Goal: Information Seeking & Learning: Check status

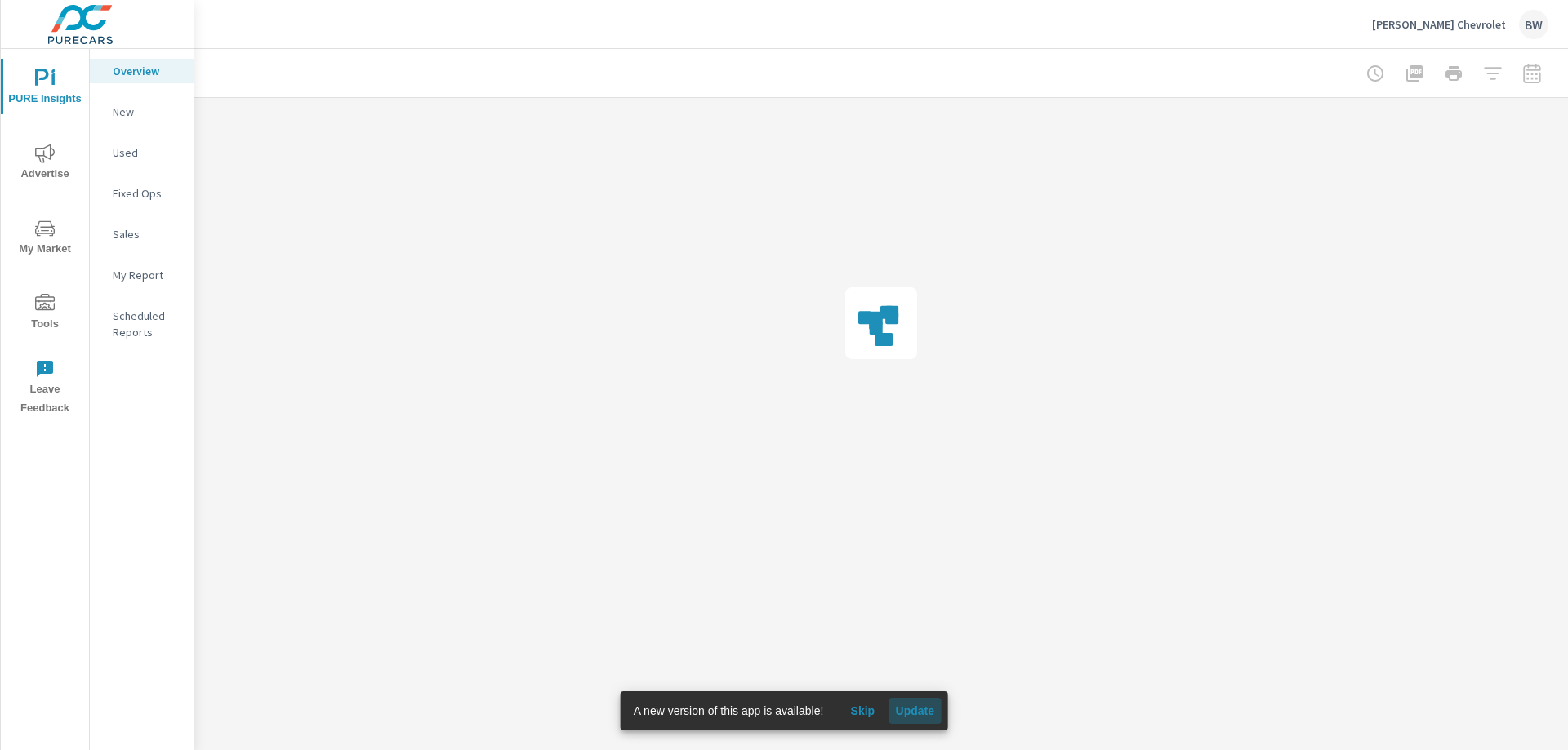
click at [914, 708] on span "Update" at bounding box center [915, 711] width 39 height 14
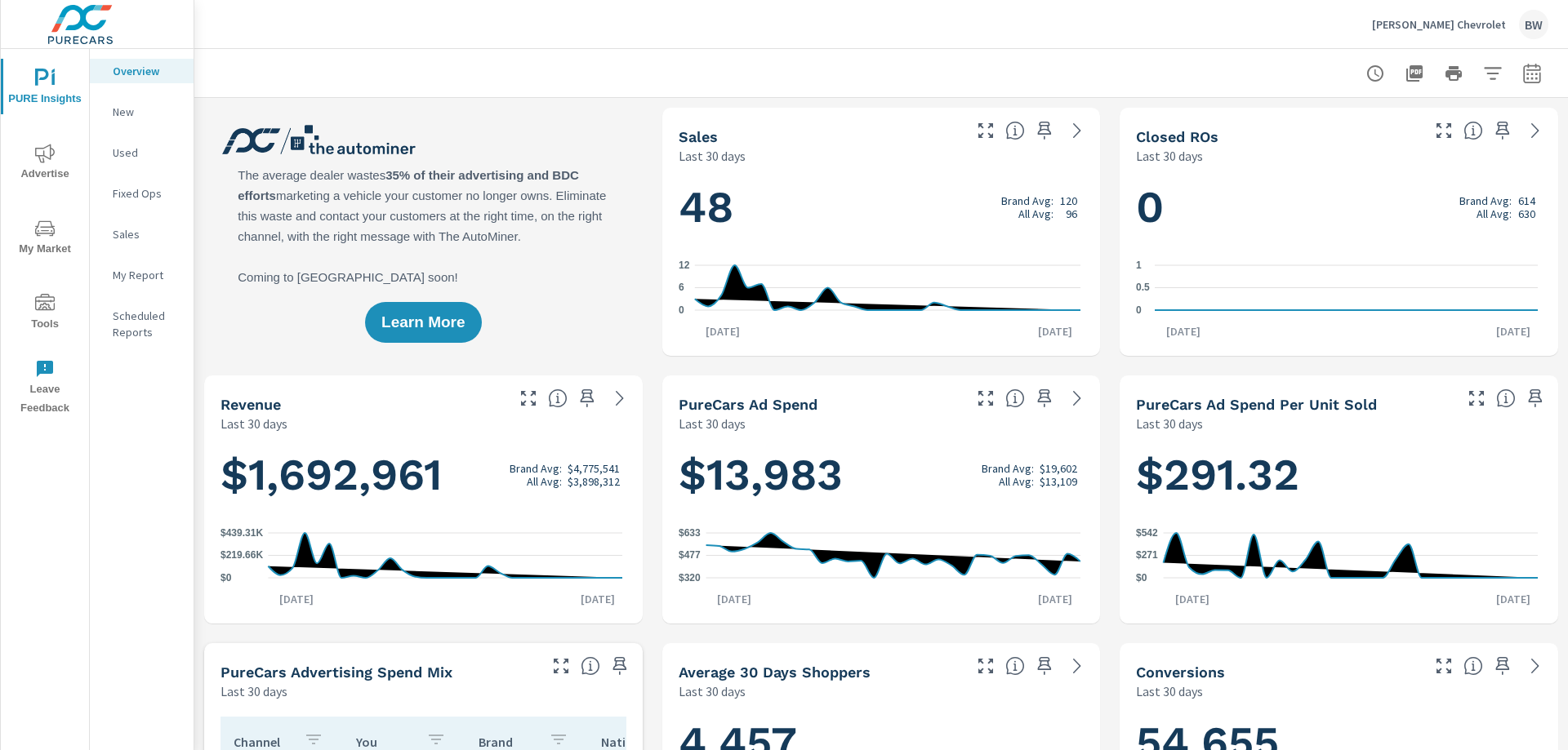
click at [1478, 23] on p "[PERSON_NAME] Chevrolet" at bounding box center [1439, 24] width 134 height 14
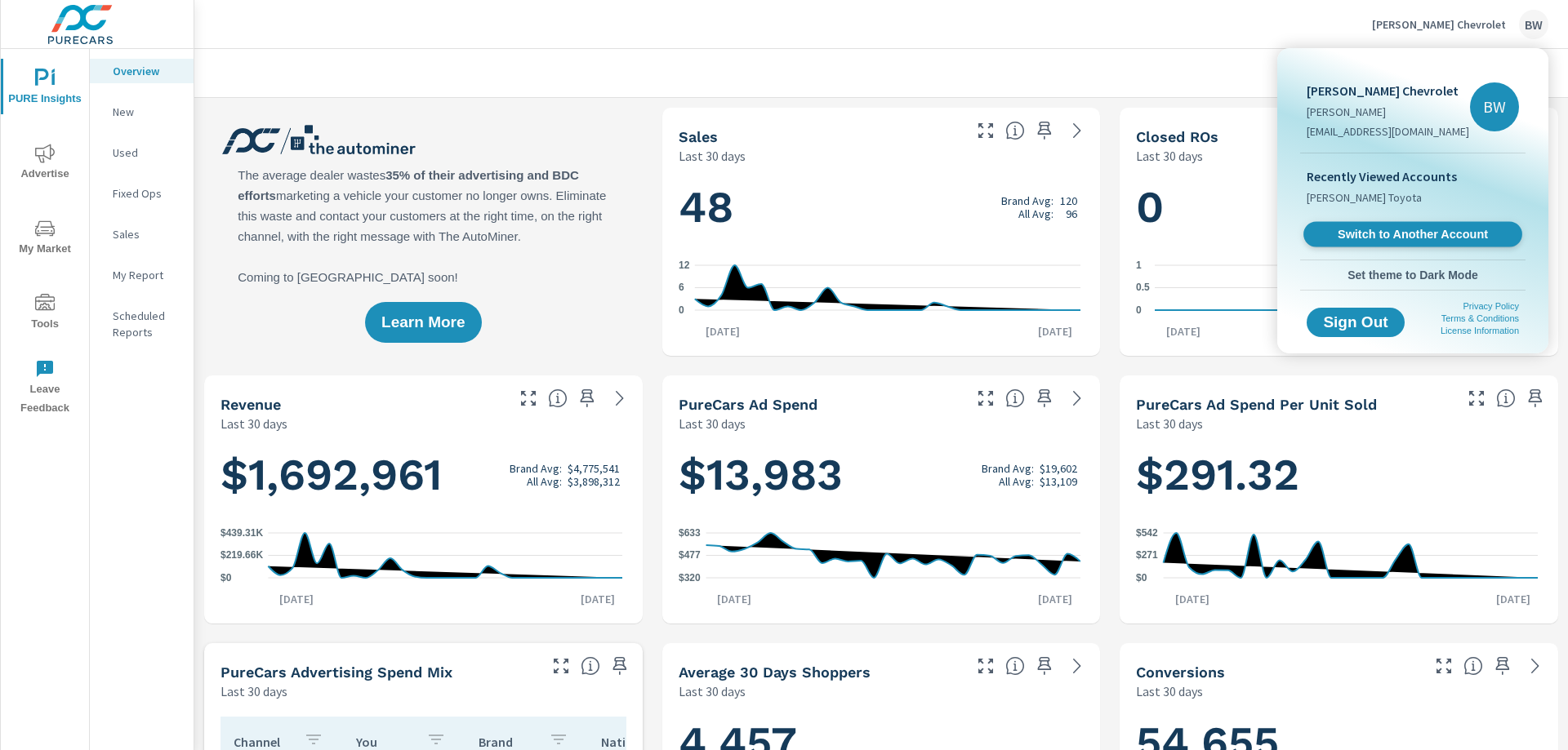
click at [1394, 227] on span "Switch to Another Account" at bounding box center [1412, 234] width 200 height 15
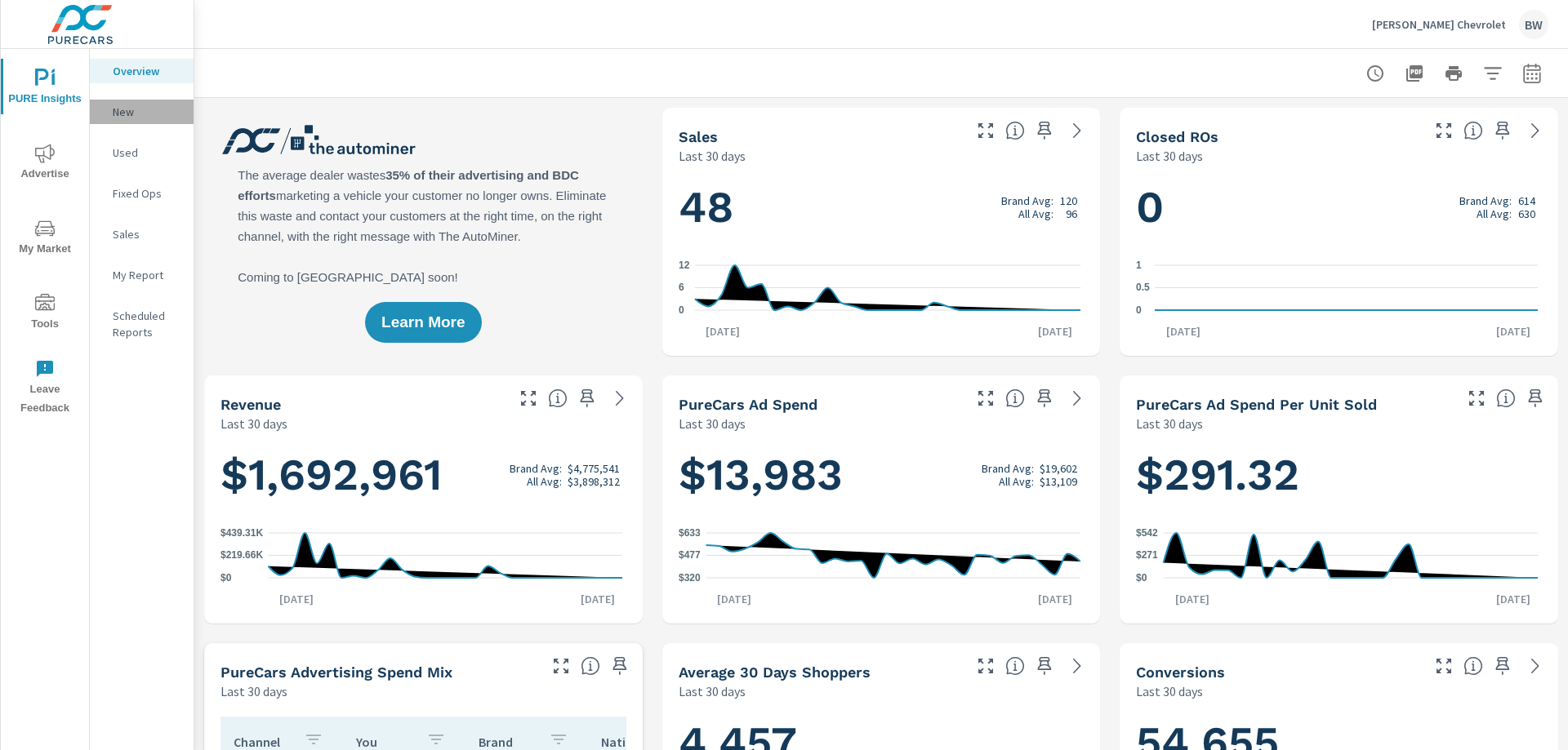
click at [117, 114] on p "New" at bounding box center [147, 112] width 68 height 16
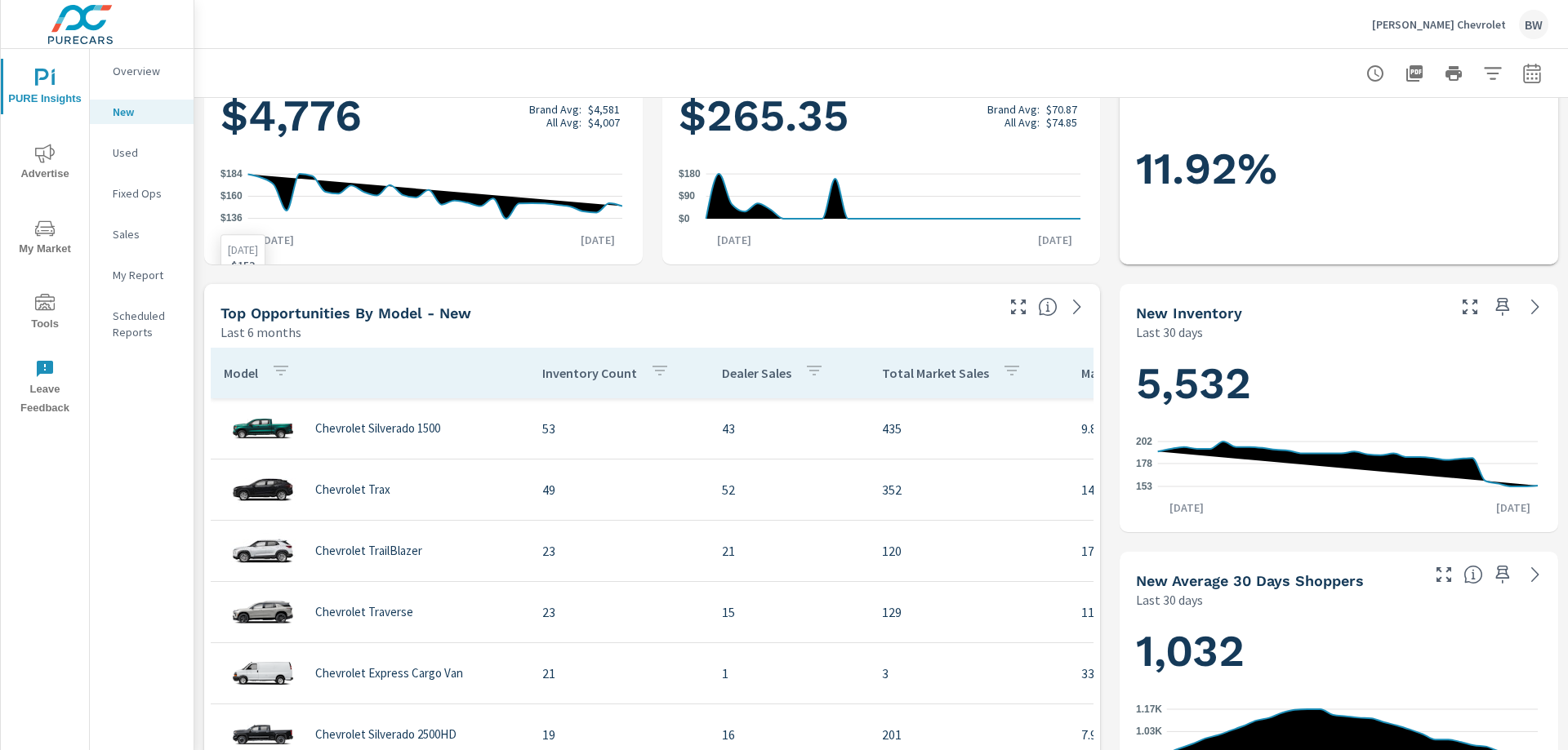
scroll to position [409, 0]
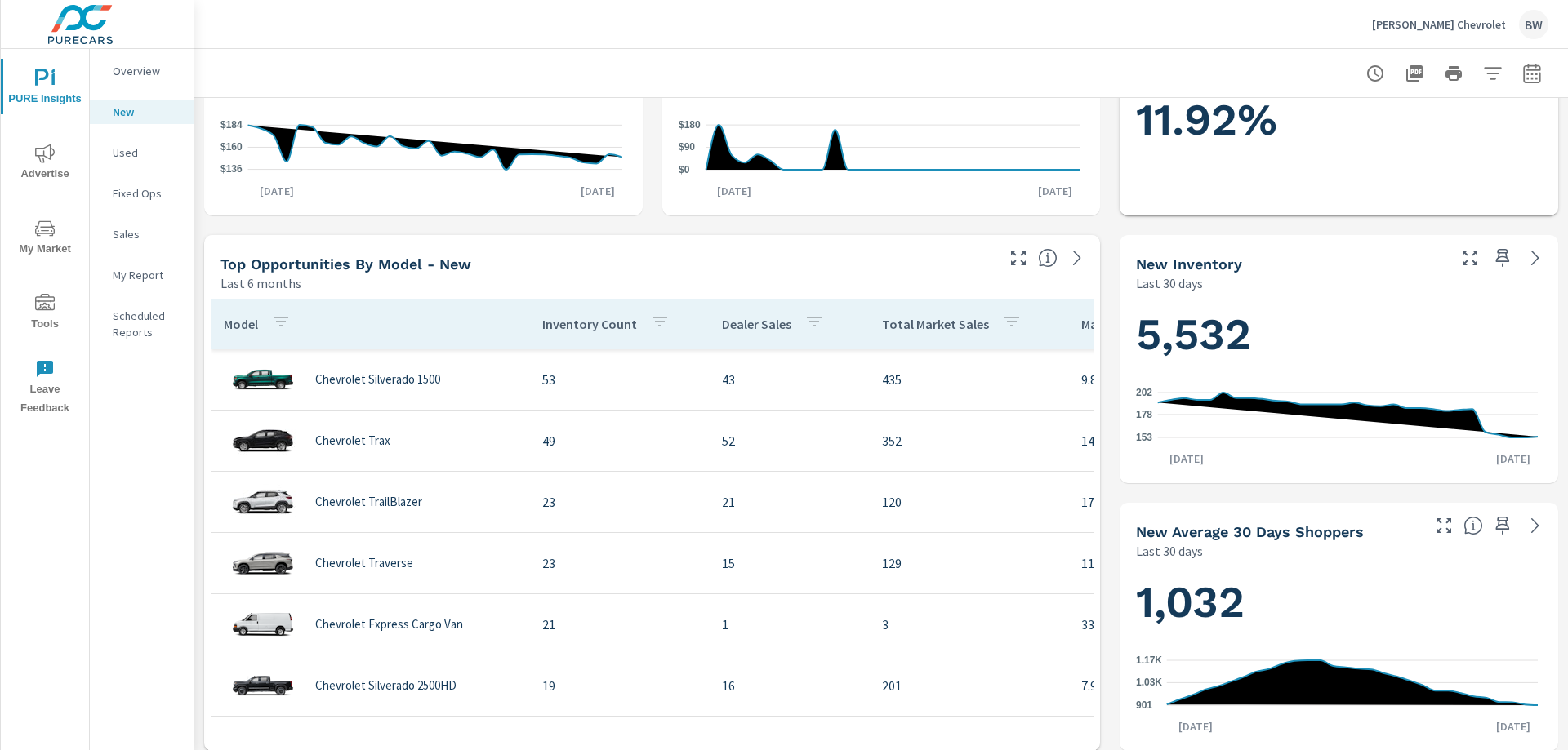
click at [136, 147] on p "Used" at bounding box center [147, 153] width 68 height 16
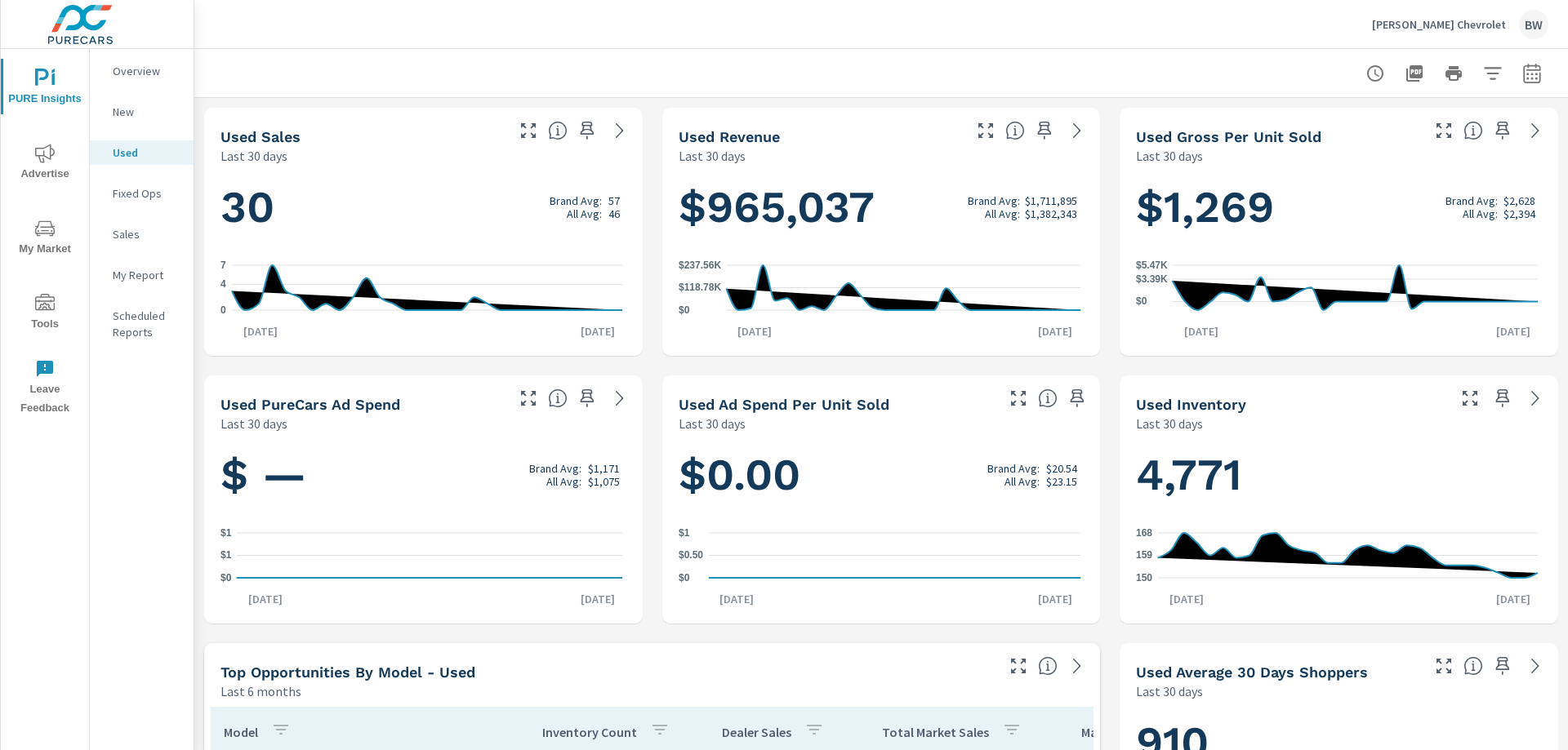
click at [132, 121] on div "New" at bounding box center [141, 111] width 104 height 24
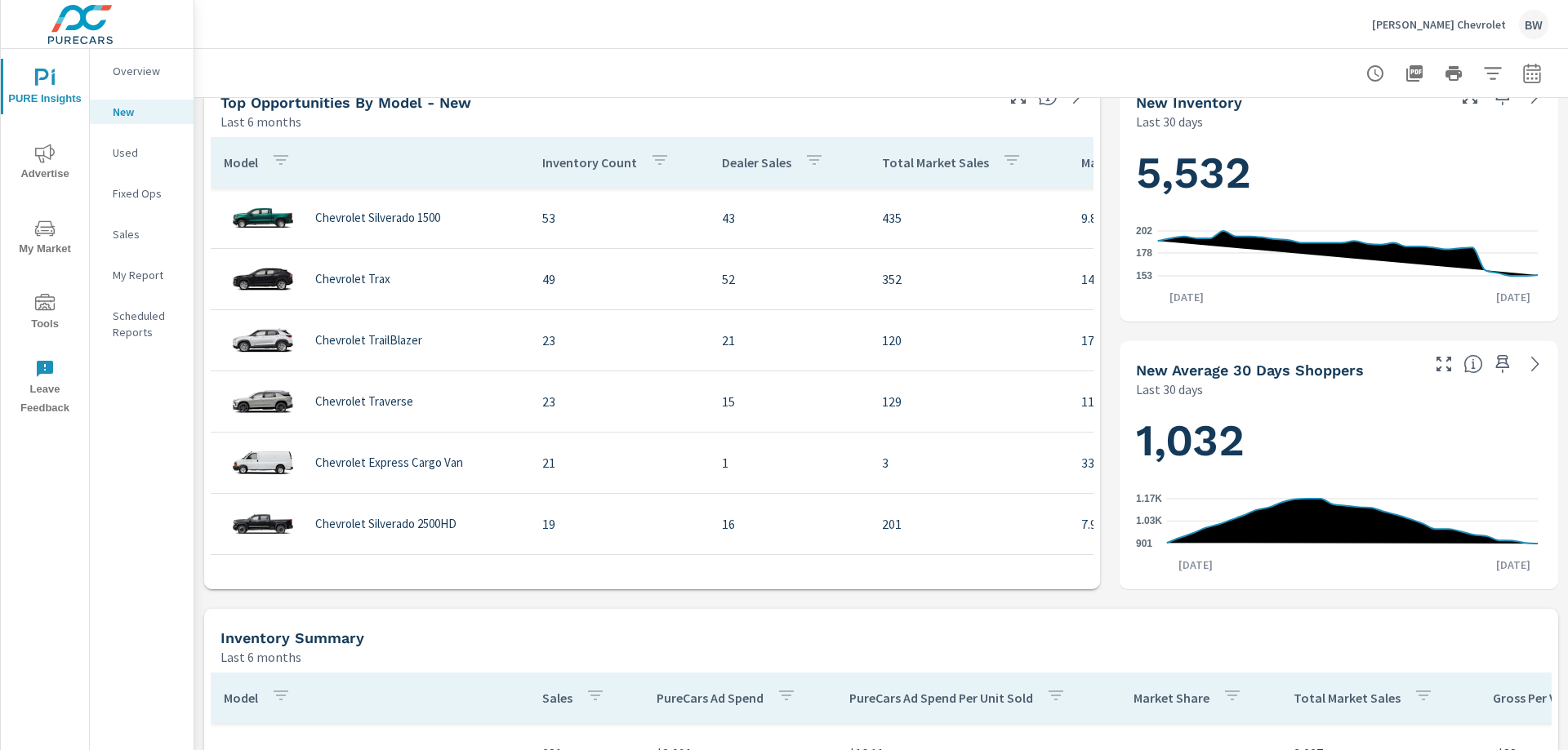
scroll to position [571, 0]
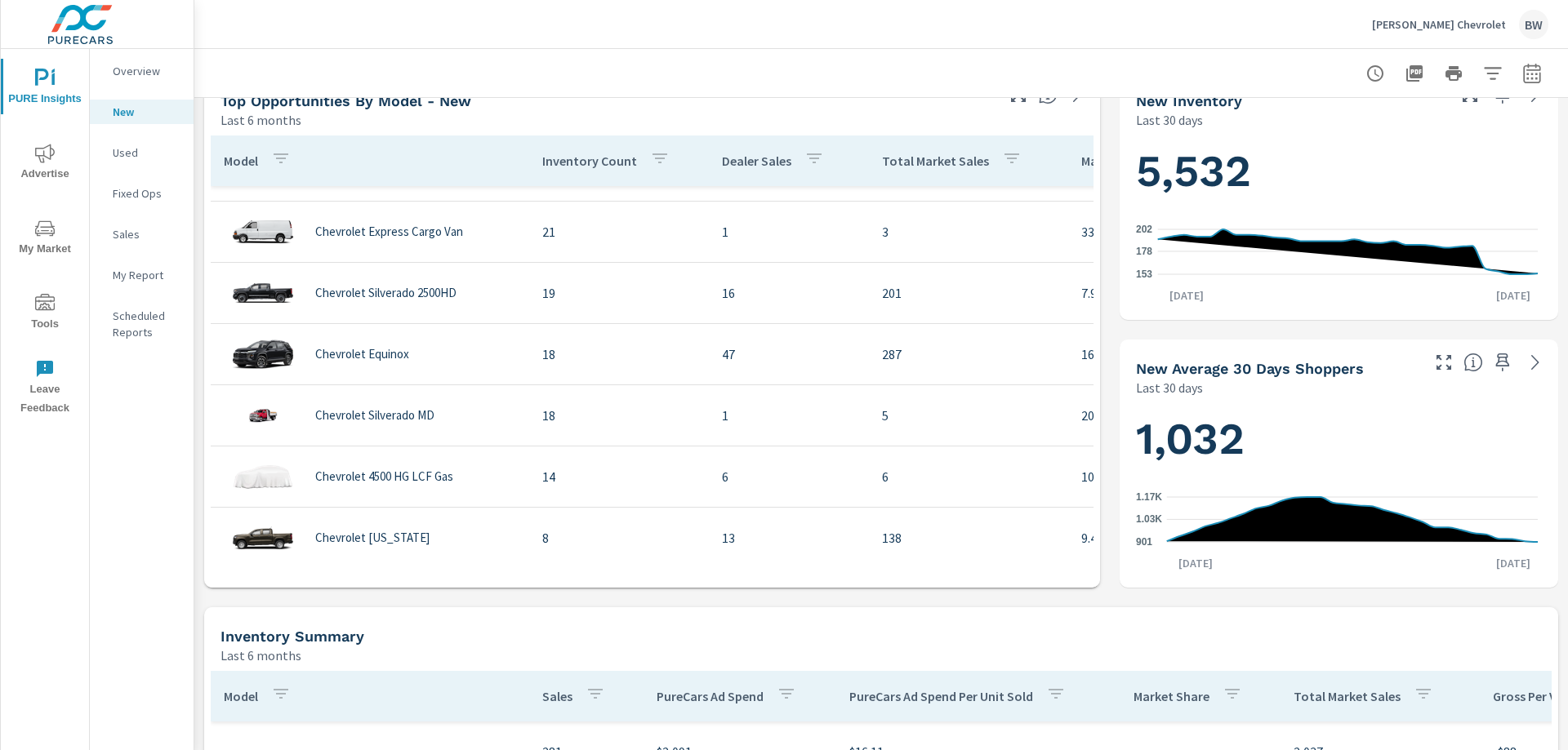
scroll to position [245, 0]
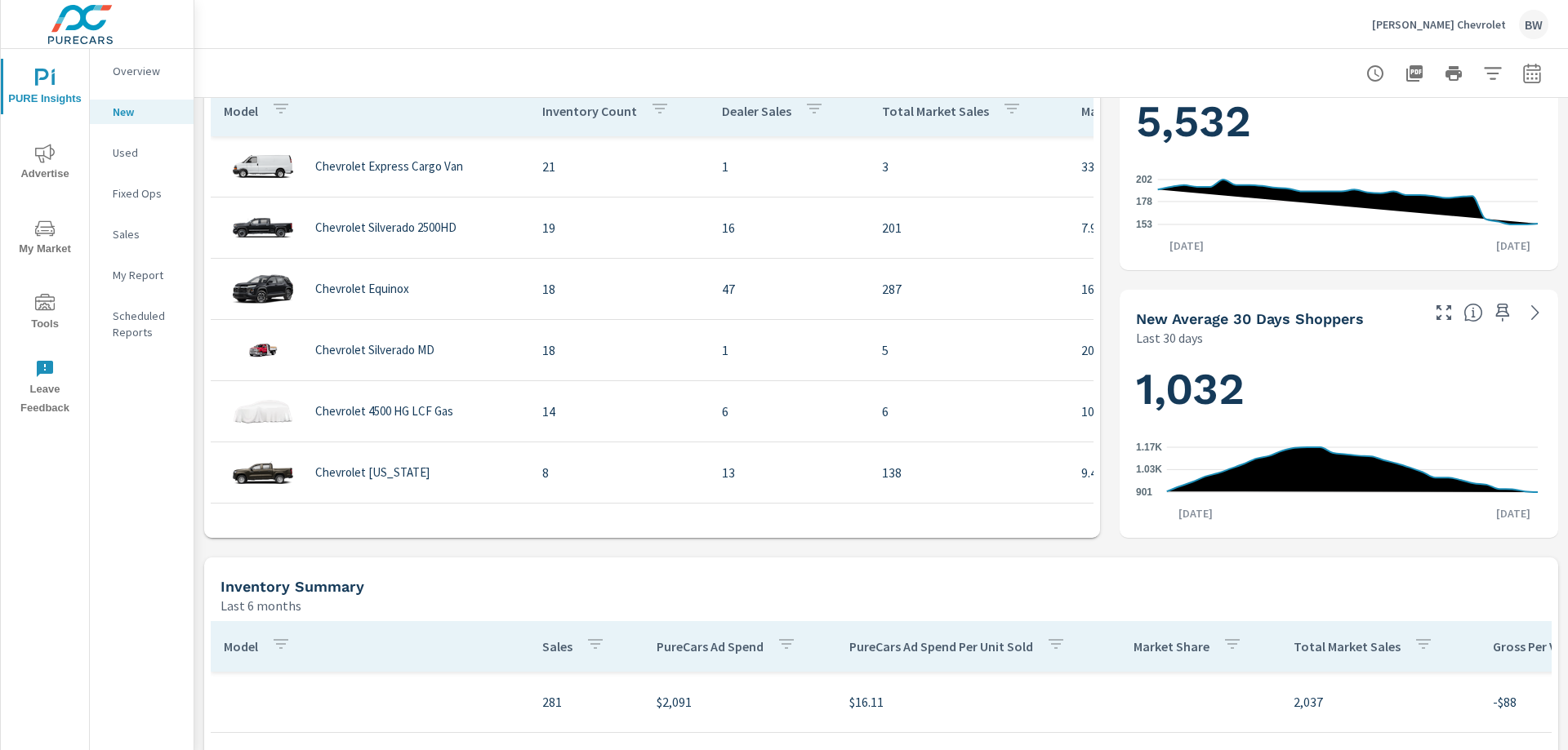
scroll to position [735, 0]
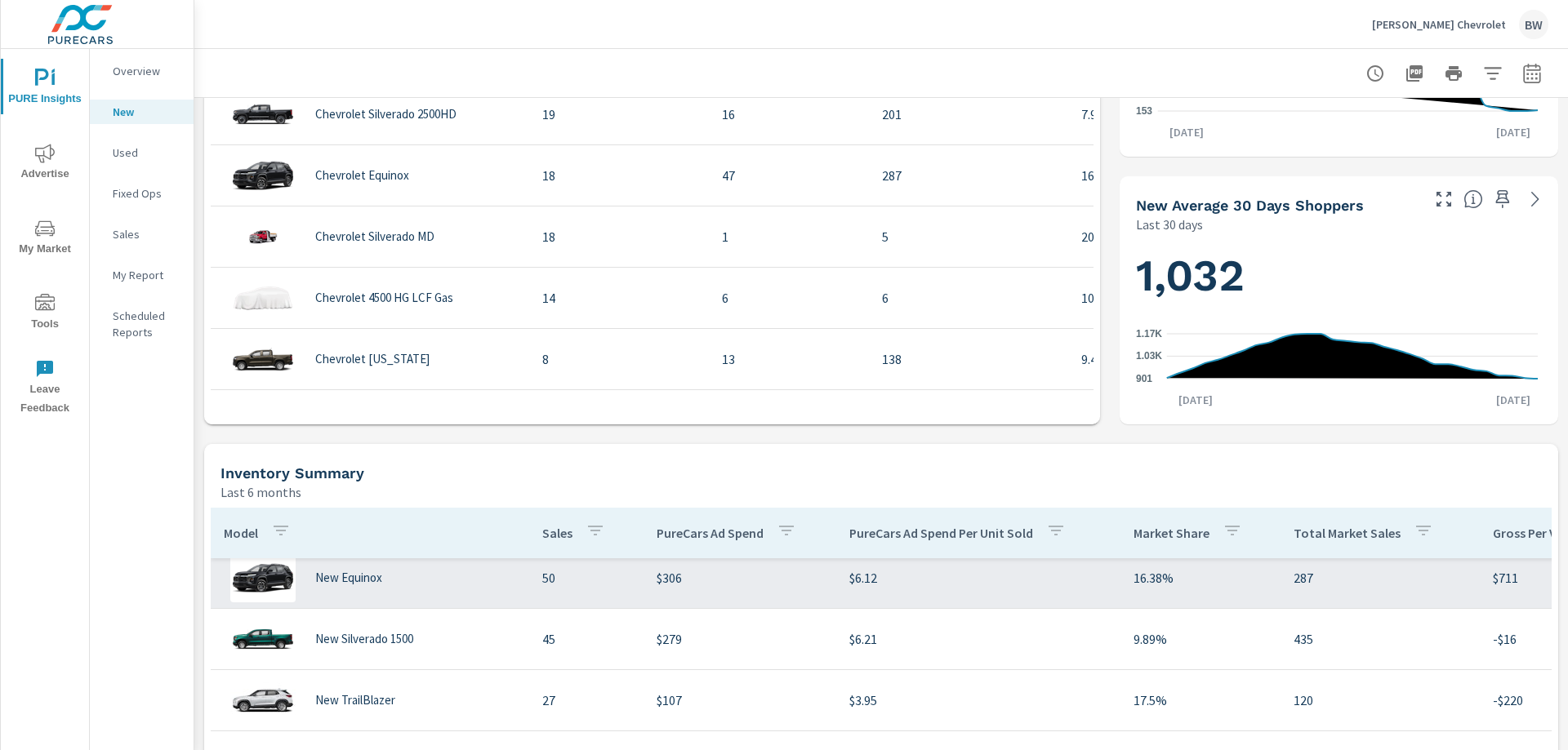
scroll to position [164, 0]
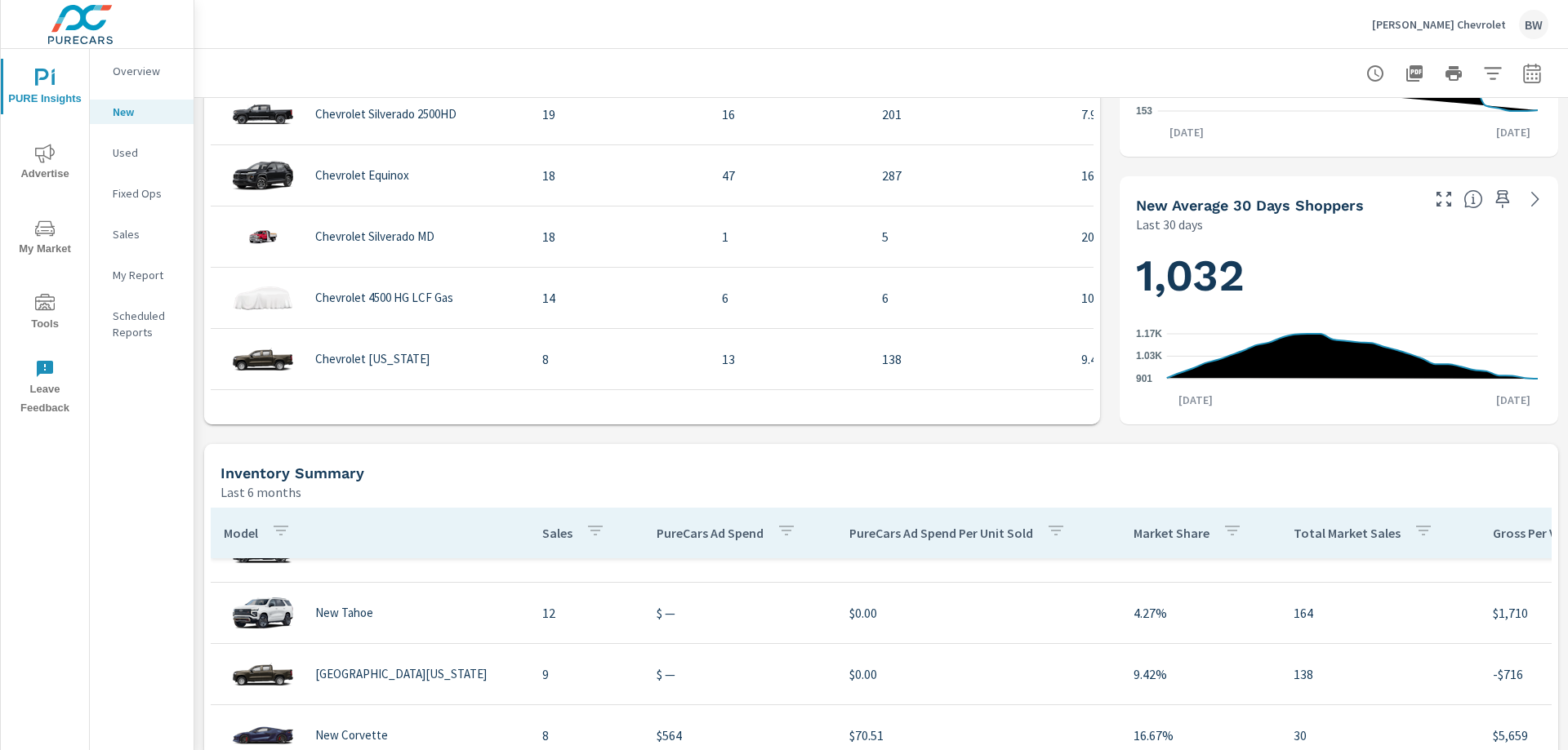
scroll to position [409, 0]
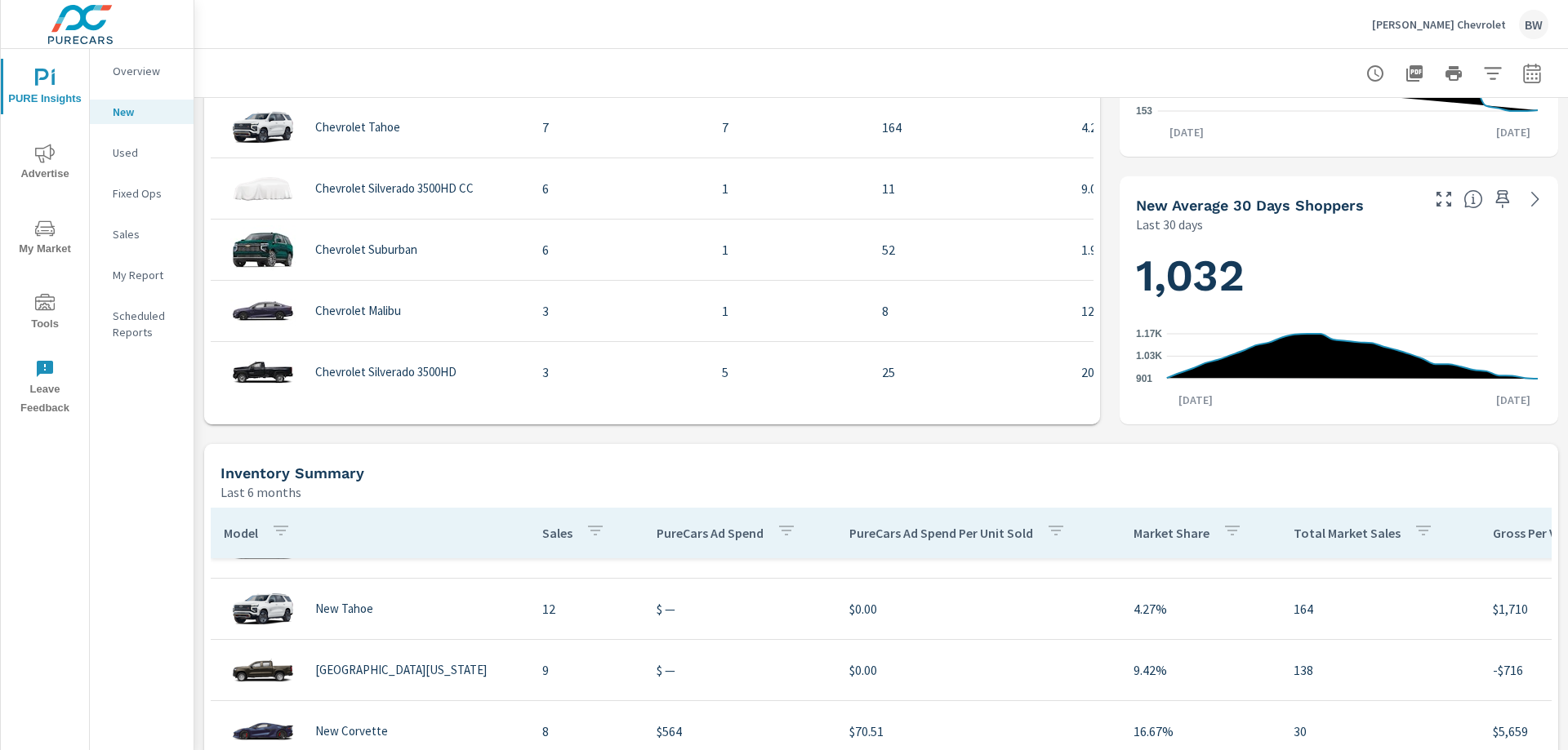
scroll to position [571, 0]
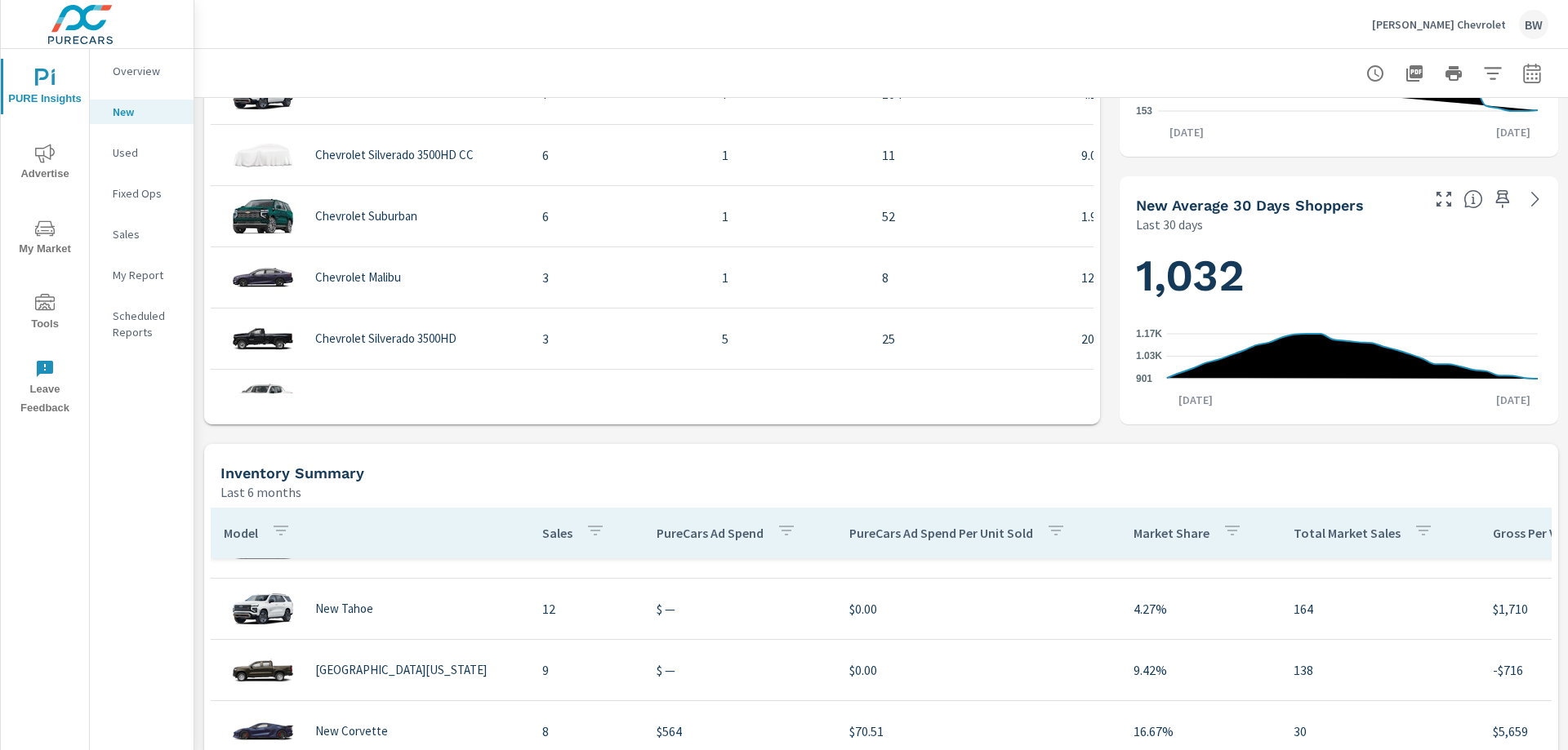
scroll to position [1061, 0]
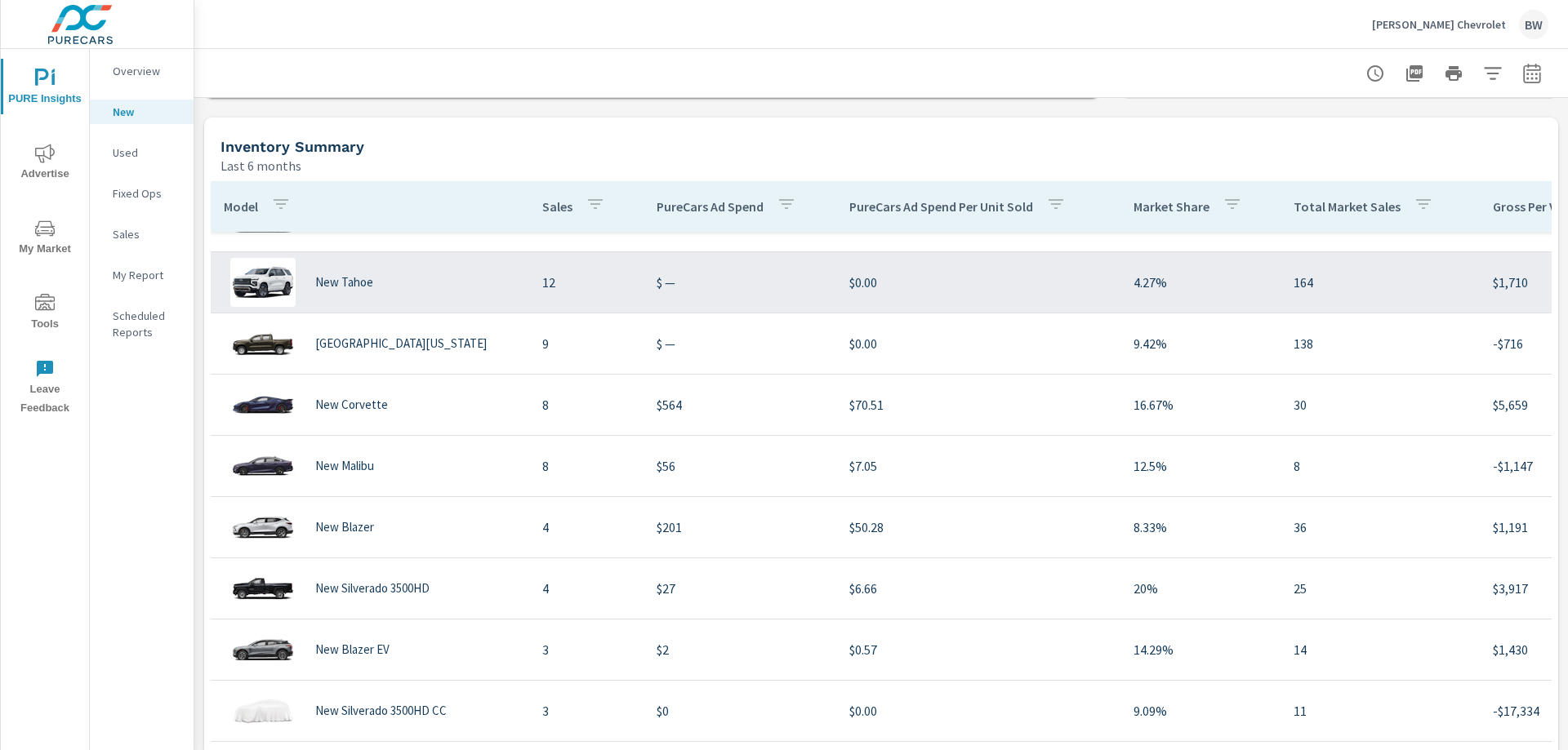
scroll to position [571, 0]
